Goal: Task Accomplishment & Management: Use online tool/utility

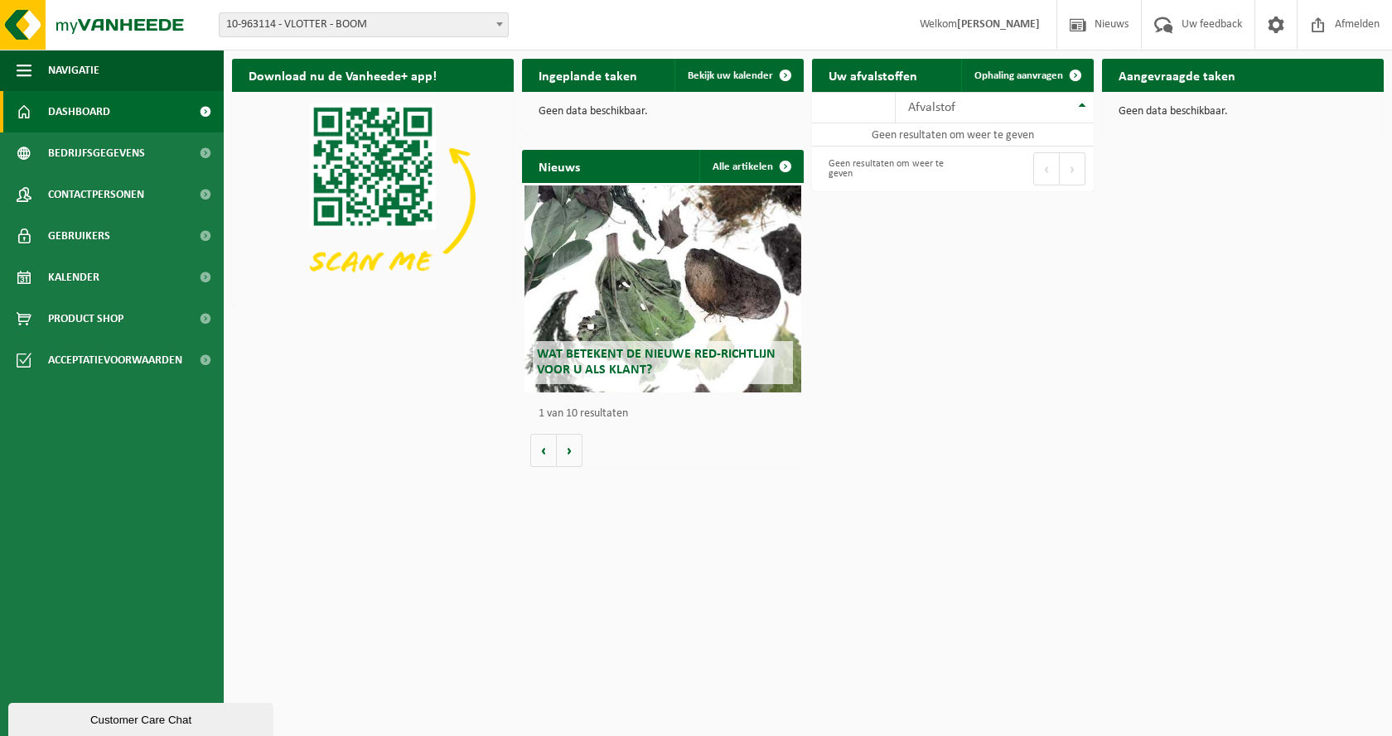
click at [409, 25] on span "10-963114 - VLOTTER - BOOM" at bounding box center [364, 24] width 288 height 23
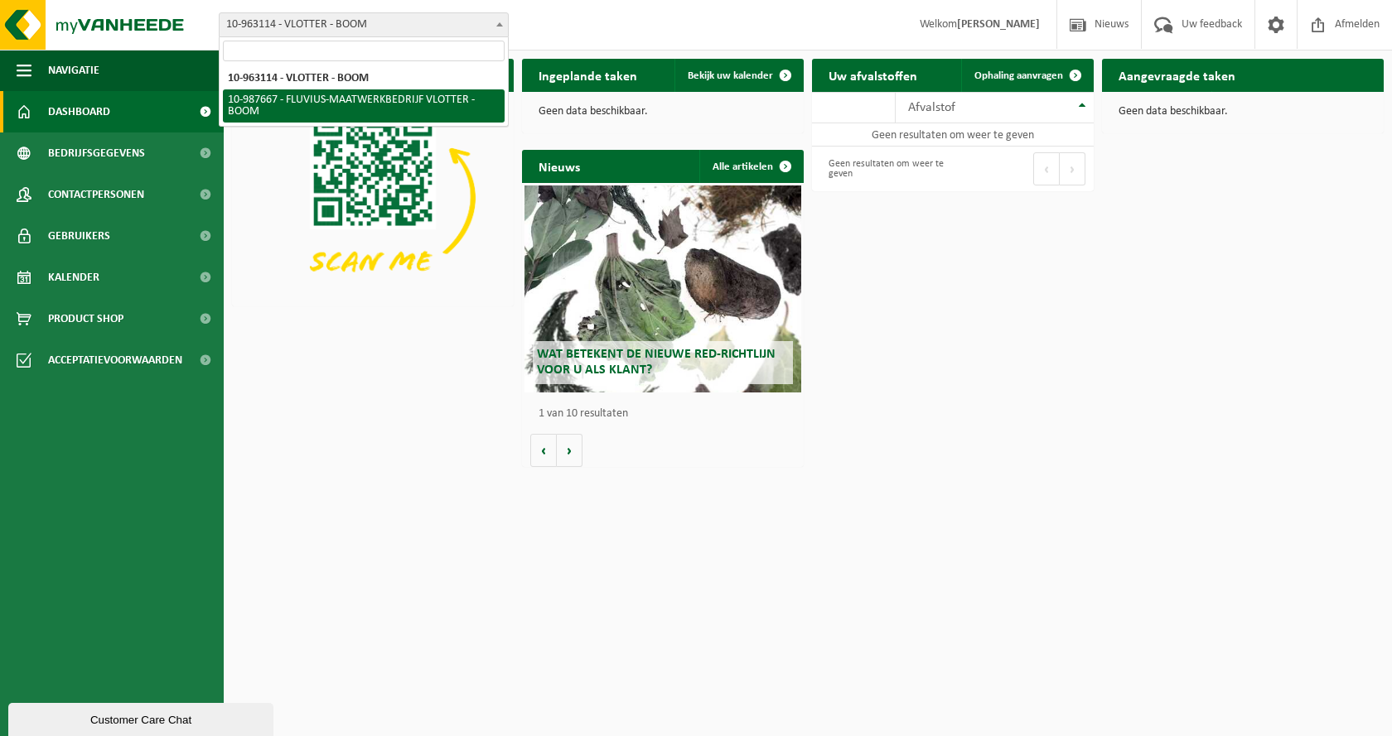
select select "167310"
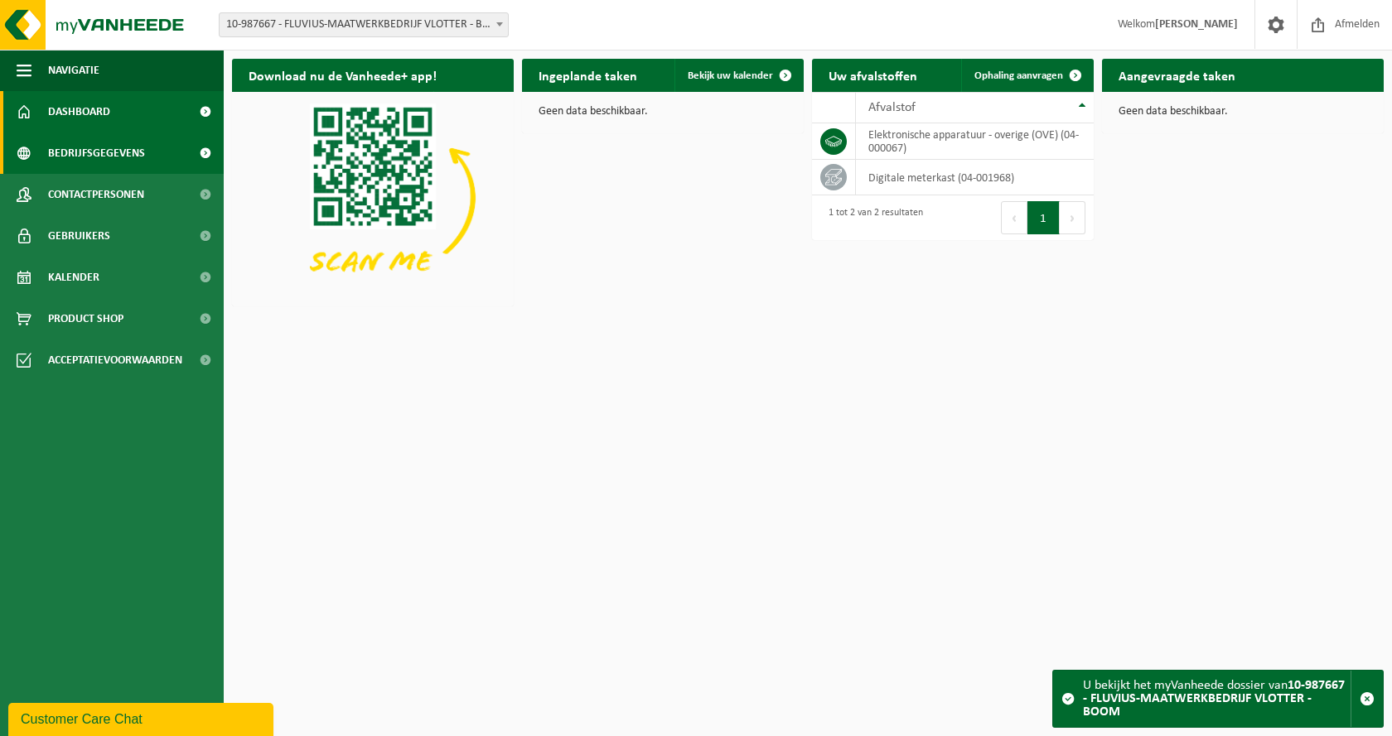
click at [171, 146] on link "Bedrijfsgegevens" at bounding box center [112, 153] width 224 height 41
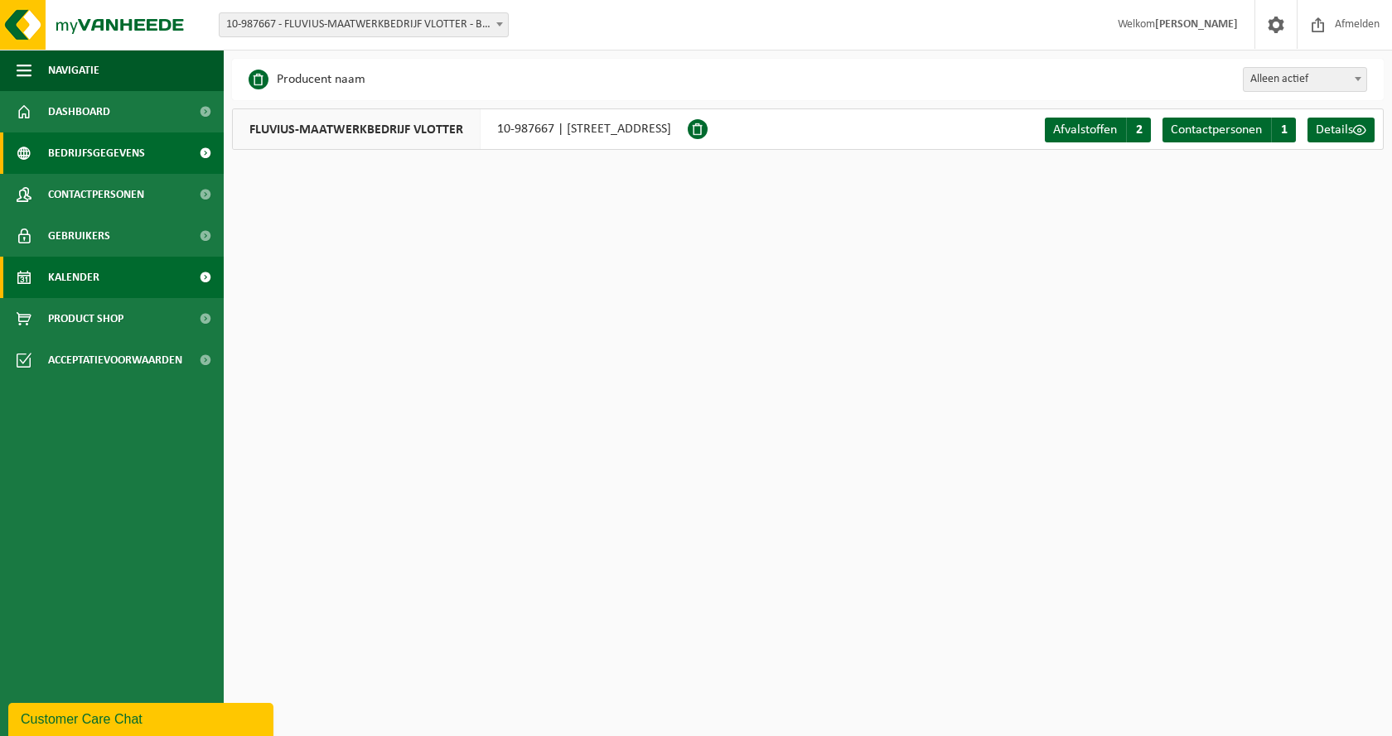
click at [129, 268] on link "Kalender" at bounding box center [112, 277] width 224 height 41
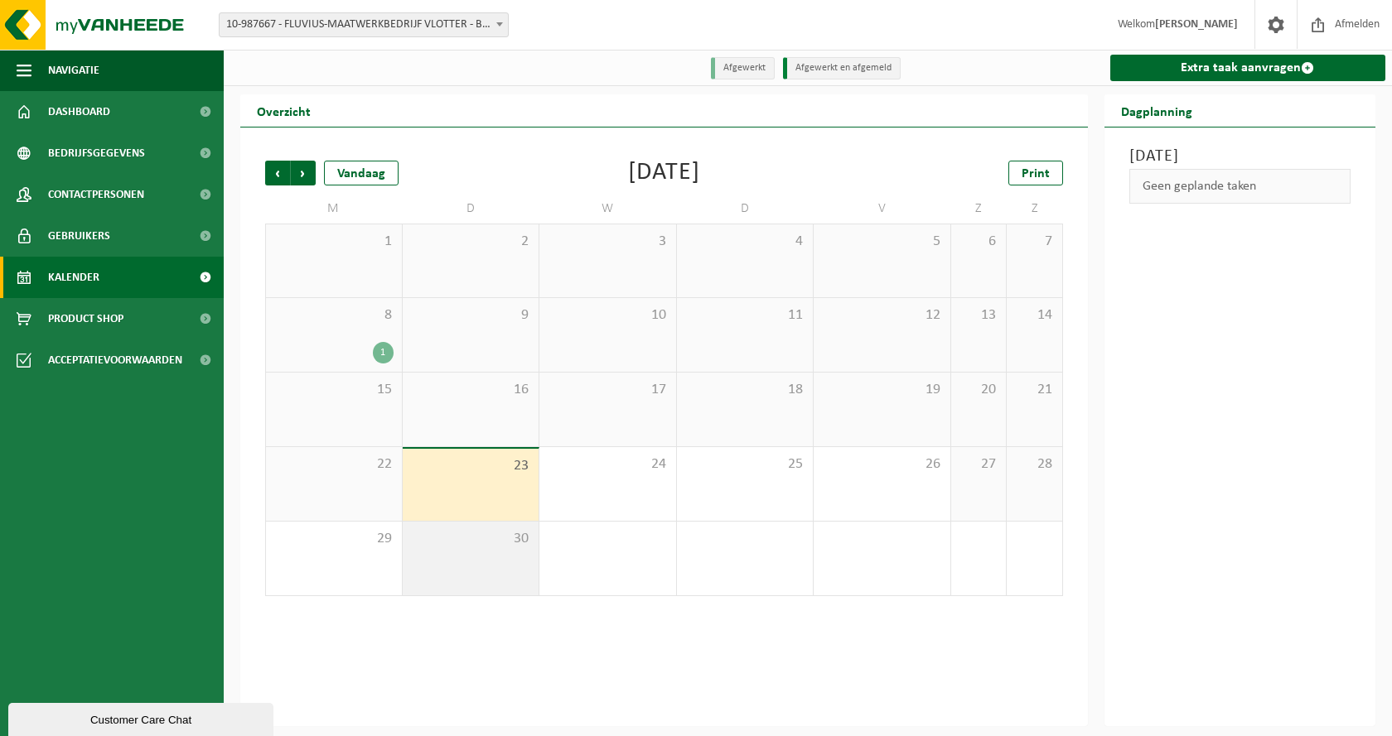
click at [470, 558] on div "30" at bounding box center [471, 559] width 137 height 74
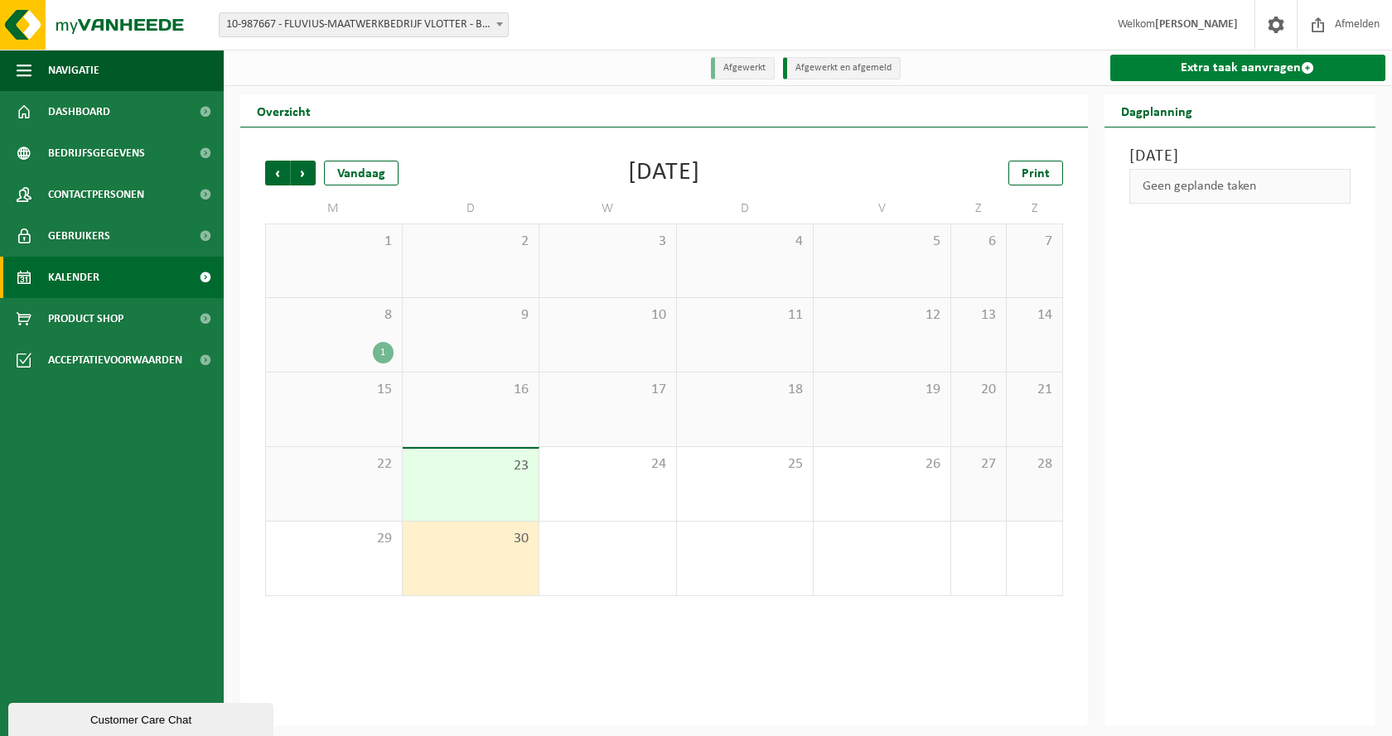
click at [1230, 79] on link "Extra taak aanvragen" at bounding box center [1248, 68] width 276 height 27
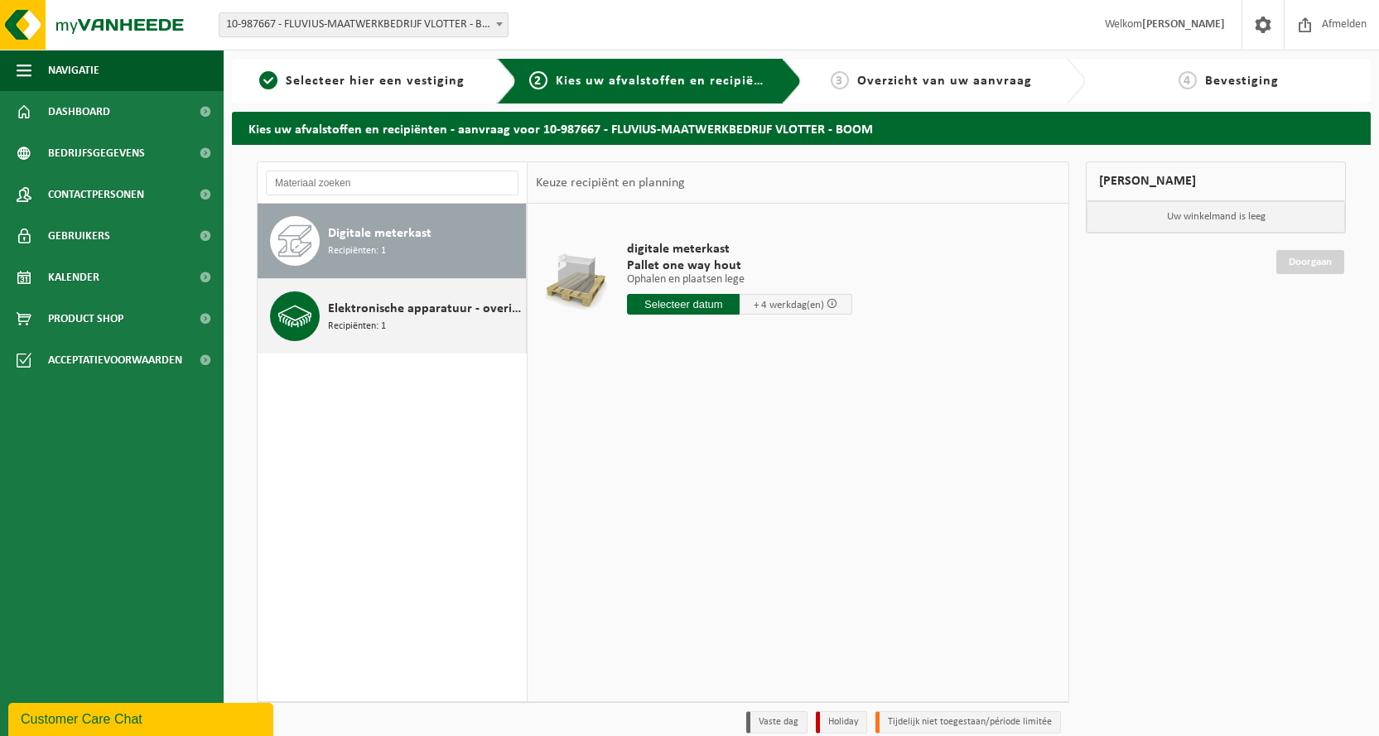
click at [418, 327] on div "Elektronische apparatuur - overige (OVE) Recipiënten: 1" at bounding box center [425, 317] width 194 height 50
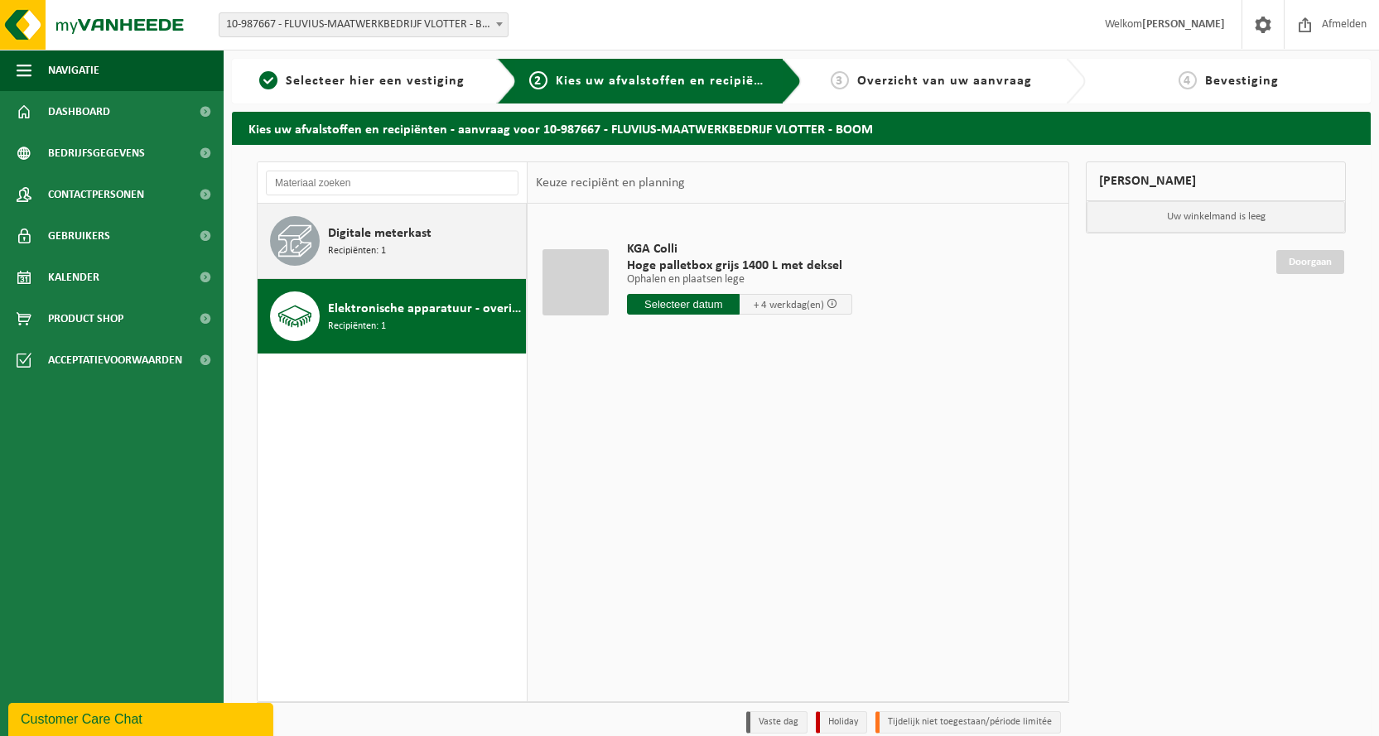
click at [424, 236] on span "Digitale meterkast" at bounding box center [380, 234] width 104 height 20
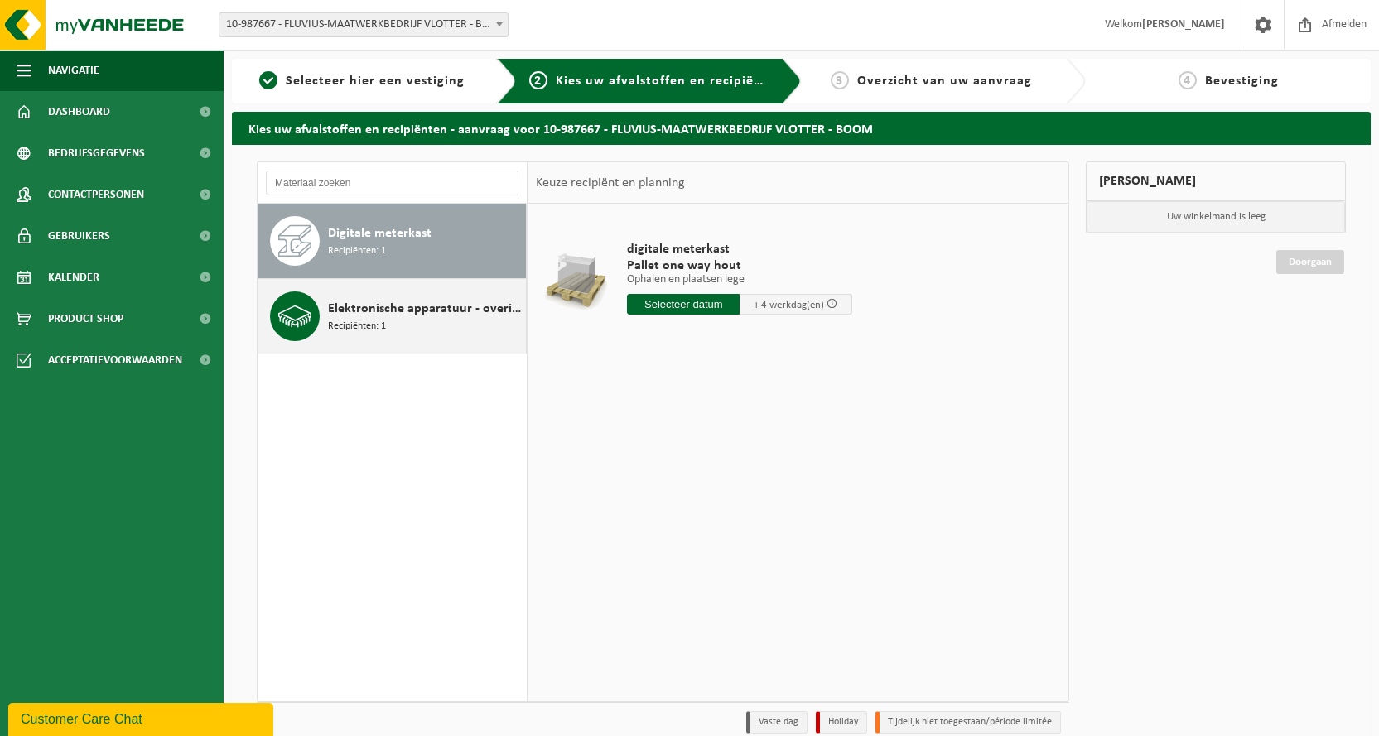
click at [432, 320] on div "Elektronische apparatuur - overige (OVE) Recipiënten: 1" at bounding box center [425, 317] width 194 height 50
